Goal: Task Accomplishment & Management: Use online tool/utility

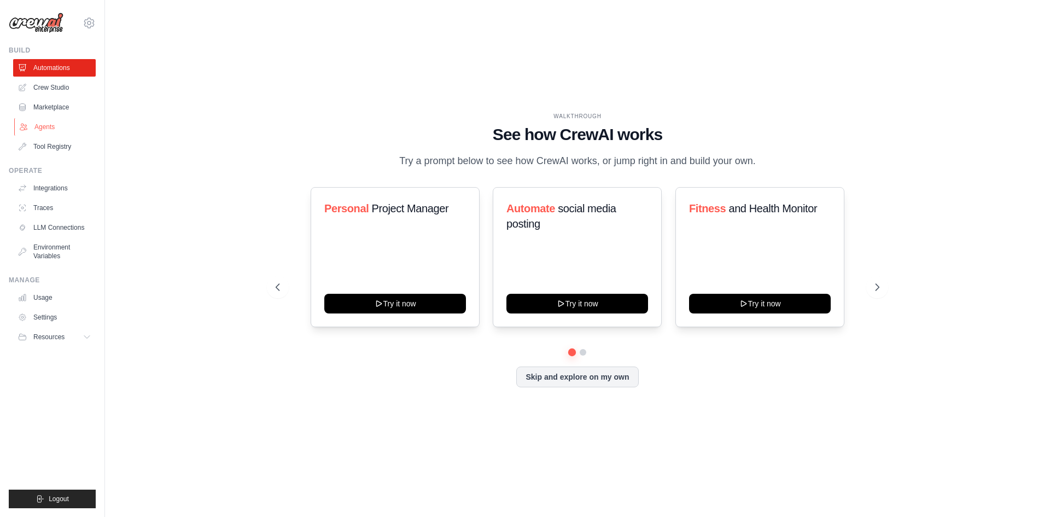
click at [55, 127] on link "Agents" at bounding box center [55, 126] width 83 height 17
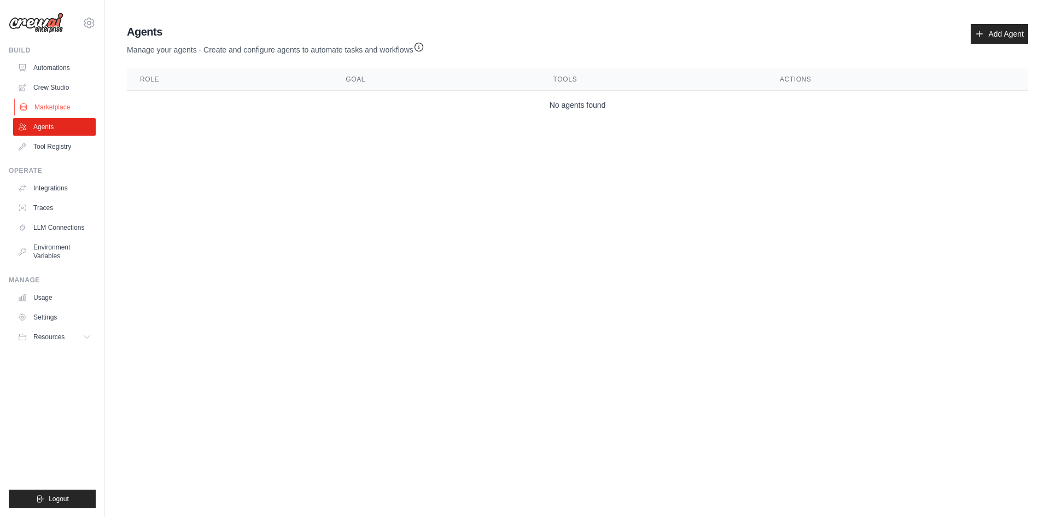
click at [51, 103] on link "Marketplace" at bounding box center [55, 106] width 83 height 17
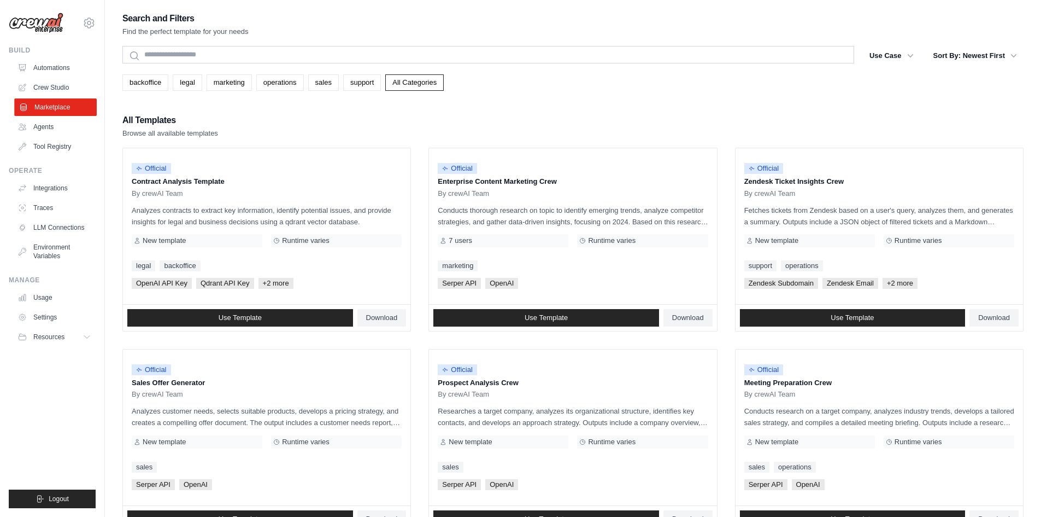
click at [57, 106] on link "Marketplace" at bounding box center [55, 106] width 83 height 17
click at [231, 85] on link "marketing" at bounding box center [229, 82] width 45 height 16
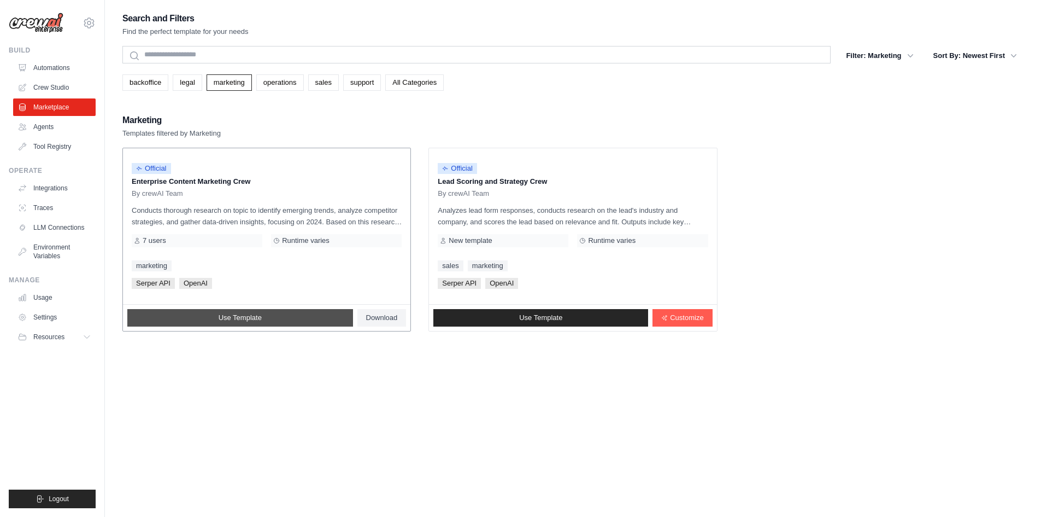
click at [206, 320] on link "Use Template" at bounding box center [240, 317] width 226 height 17
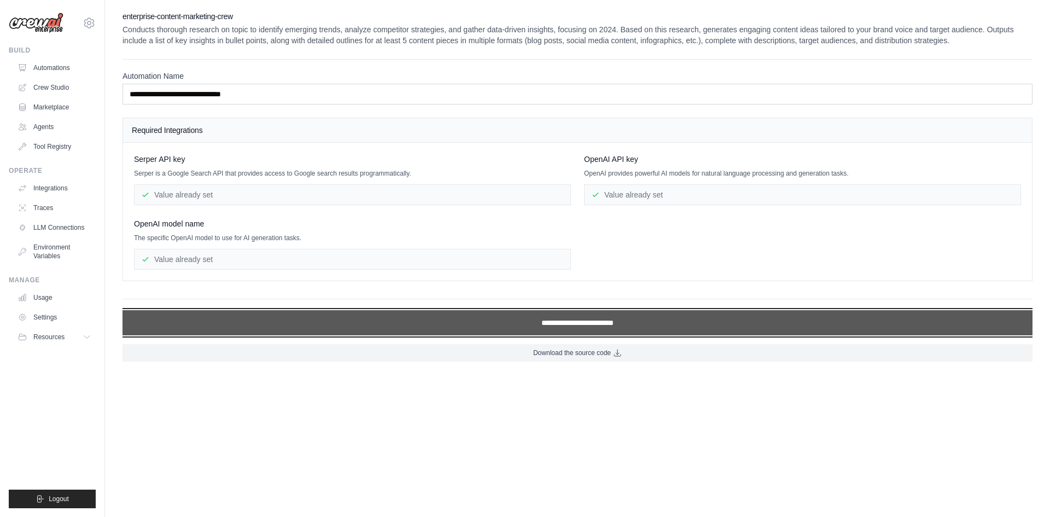
click at [523, 319] on input "**********" at bounding box center [577, 322] width 910 height 25
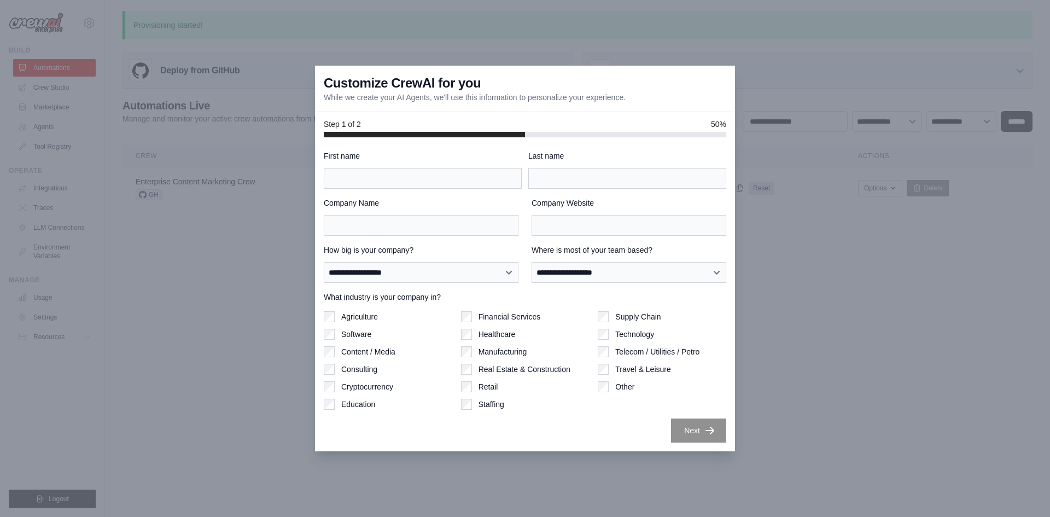
click at [279, 290] on div at bounding box center [525, 258] width 1050 height 517
click at [757, 69] on div at bounding box center [525, 258] width 1050 height 517
